Goal: Transaction & Acquisition: Purchase product/service

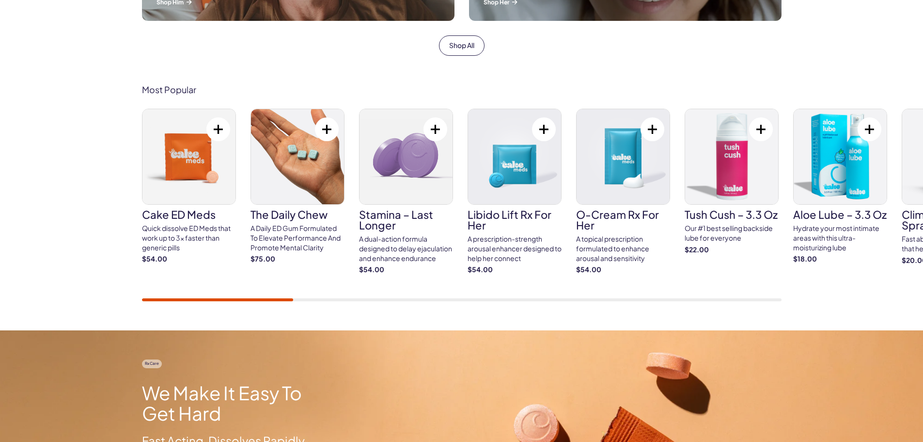
scroll to position [533, 0]
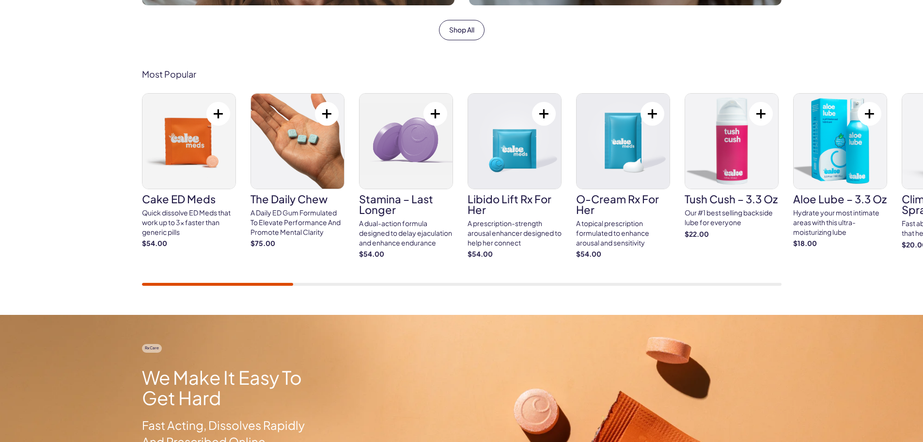
click at [206, 173] on img at bounding box center [189, 141] width 93 height 95
